Goal: Task Accomplishment & Management: Manage account settings

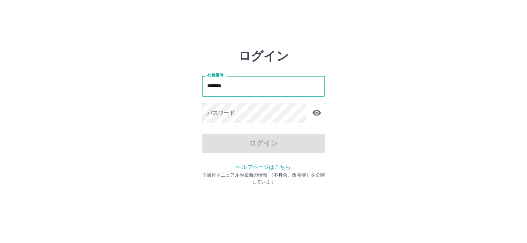
type input "*******"
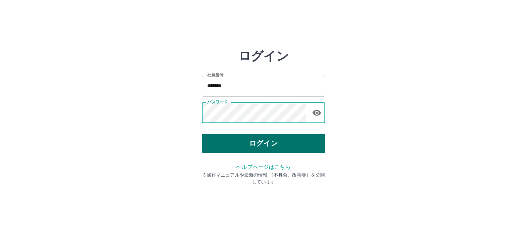
click at [231, 139] on button "ログイン" at bounding box center [263, 142] width 123 height 19
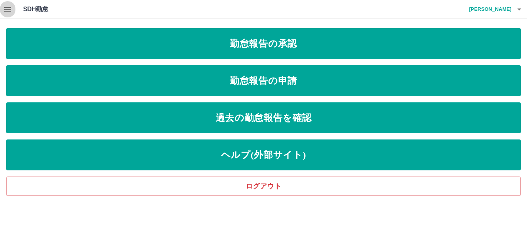
click at [7, 7] on icon "button" at bounding box center [7, 9] width 9 height 9
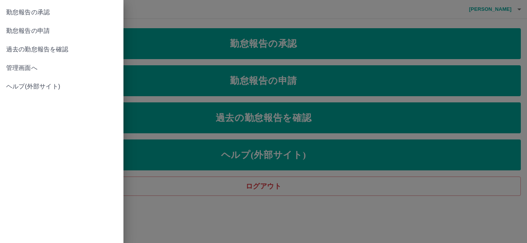
click at [33, 65] on span "管理画面へ" at bounding box center [61, 67] width 111 height 9
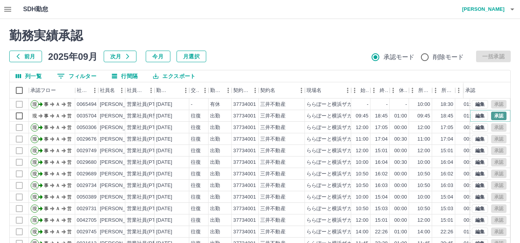
click at [496, 118] on button "承認" at bounding box center [498, 115] width 15 height 8
click at [514, 10] on icon "button" at bounding box center [512, 9] width 9 height 9
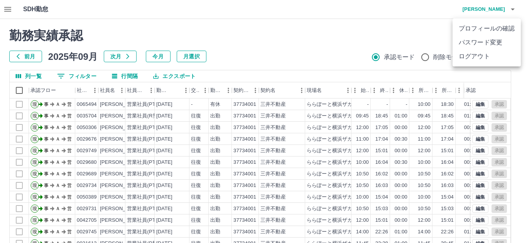
click at [326, 34] on div at bounding box center [263, 121] width 527 height 243
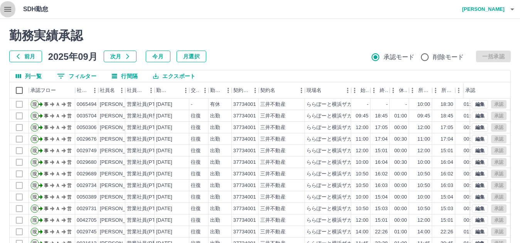
click at [6, 7] on icon "button" at bounding box center [7, 9] width 7 height 5
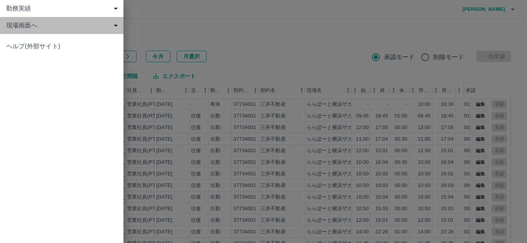
click at [27, 25] on span "現場画面へ" at bounding box center [63, 25] width 114 height 9
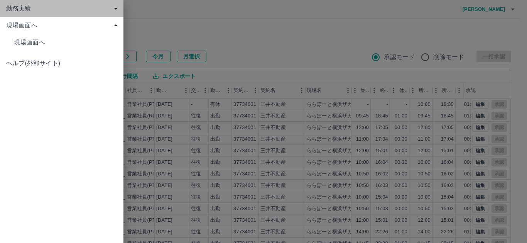
click at [55, 16] on div "勤務実績" at bounding box center [61, 8] width 123 height 17
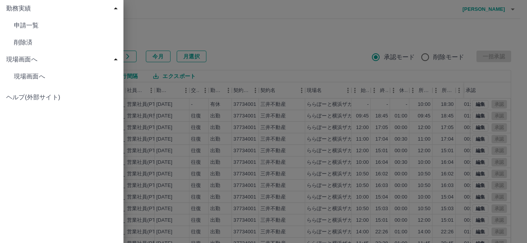
click at [92, 147] on div "勤務実績 申請一覧 削除済 現場画面へ 現場画面へ ヘルプ(外部サイト)" at bounding box center [61, 121] width 123 height 243
